Goal: Communication & Community: Answer question/provide support

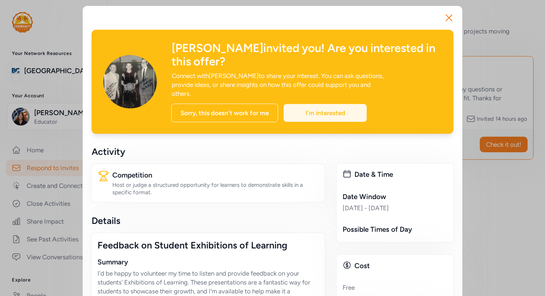
click at [311, 104] on div "I'm interested" at bounding box center [325, 113] width 83 height 18
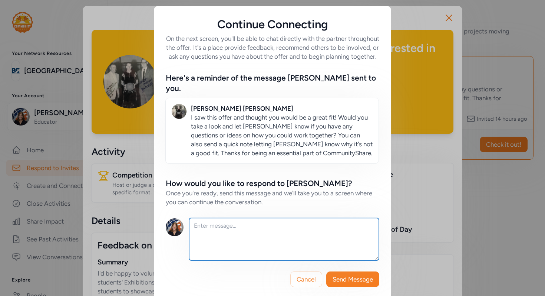
click at [210, 236] on textarea at bounding box center [284, 239] width 190 height 42
type textarea "I'm happy to work with students"
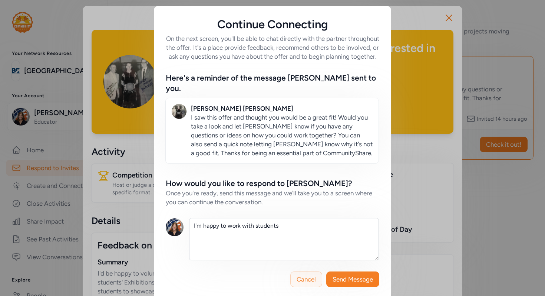
click at [312, 276] on span "Cancel" at bounding box center [306, 278] width 19 height 9
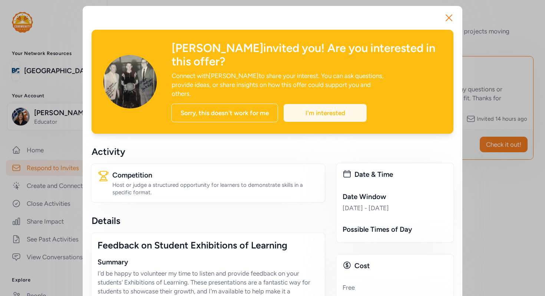
click at [327, 104] on div "I'm interested" at bounding box center [325, 113] width 83 height 18
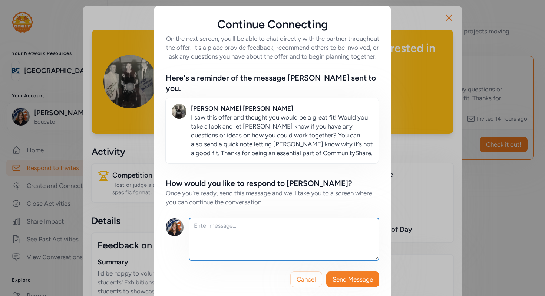
click at [207, 234] on textarea at bounding box center [284, 239] width 190 height 42
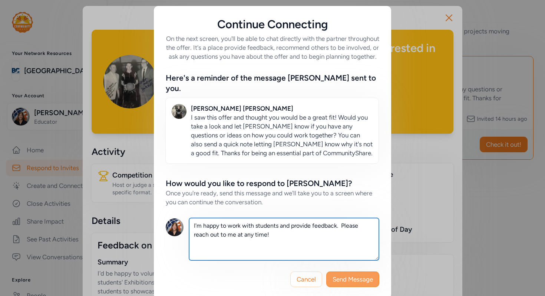
type textarea "I'm happy to work with students and provide feedback. Please reach out to me at…"
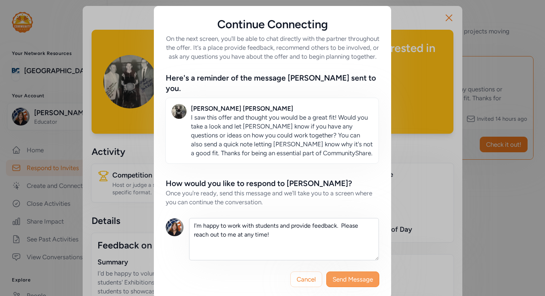
click at [346, 277] on span "Send Message" at bounding box center [353, 278] width 40 height 9
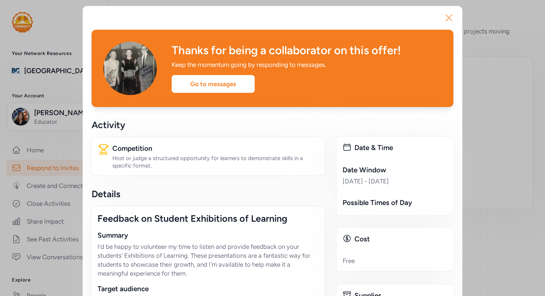
click at [449, 14] on icon "button" at bounding box center [449, 18] width 12 height 12
